Goal: Transaction & Acquisition: Purchase product/service

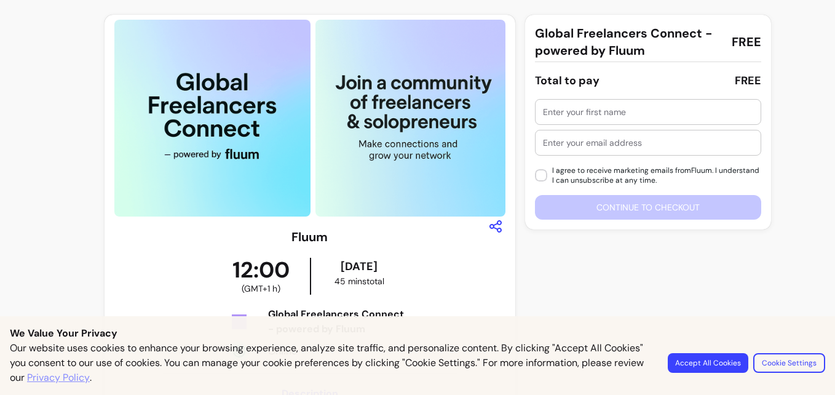
click at [384, 133] on img at bounding box center [413, 118] width 197 height 197
click at [7, 143] on div "**********" at bounding box center [417, 371] width 835 height 743
click at [608, 94] on div "Global Freelancers Connect - powered by Fluum FREE Total to pay FREE I agree to…" at bounding box center [648, 122] width 226 height 195
click at [604, 100] on div at bounding box center [648, 112] width 210 height 25
type input "Youssef Gerges"
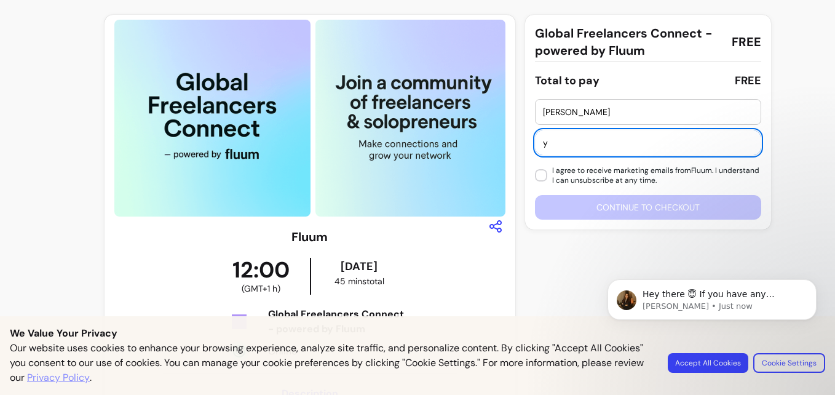
type input "youssefgerges12000@gmail.com"
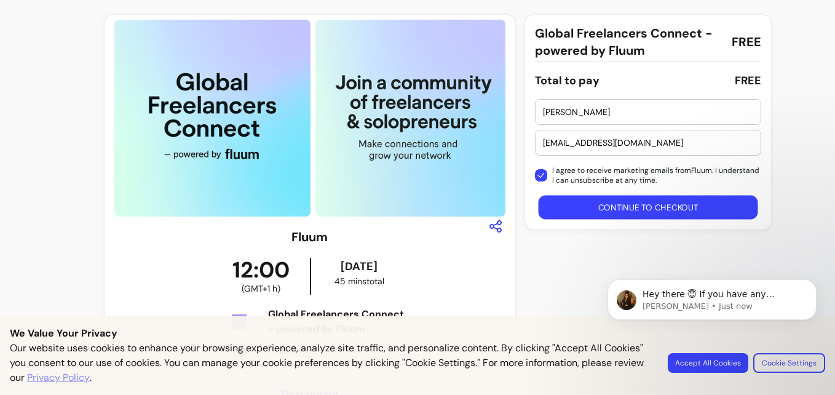
click at [574, 197] on button "Continue to checkout" at bounding box center [648, 208] width 219 height 24
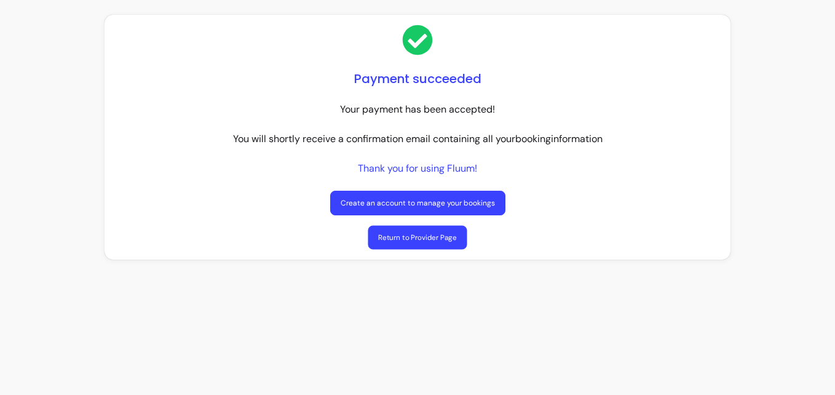
click at [441, 242] on link "Return to Provider Page" at bounding box center [417, 238] width 99 height 24
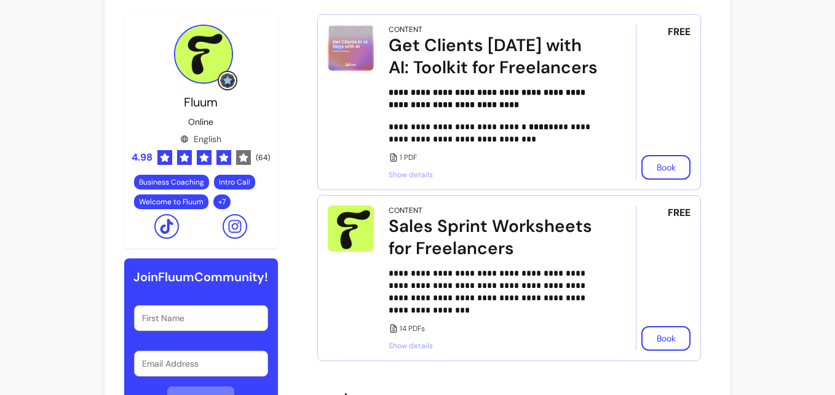
scroll to position [342, 0]
